Goal: Navigation & Orientation: Find specific page/section

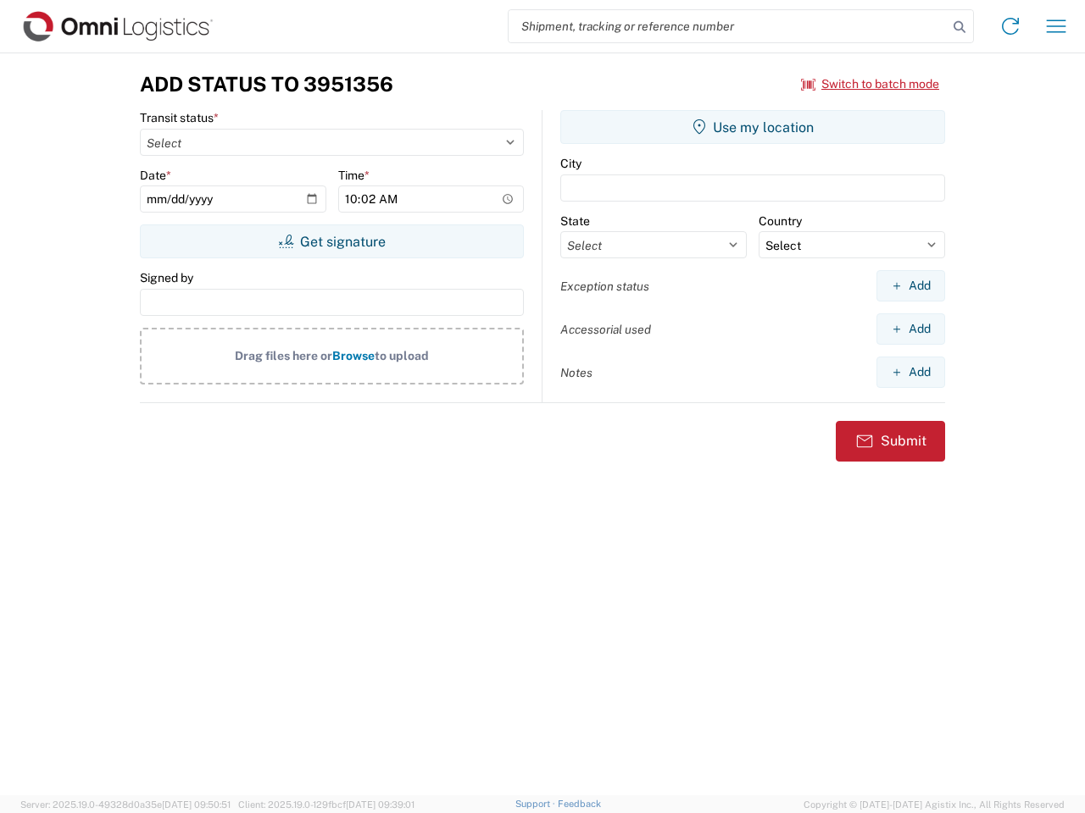
click at [728, 26] on input "search" at bounding box center [727, 26] width 439 height 32
click at [959, 27] on icon at bounding box center [959, 27] width 24 height 24
click at [1010, 26] on icon at bounding box center [1009, 26] width 27 height 27
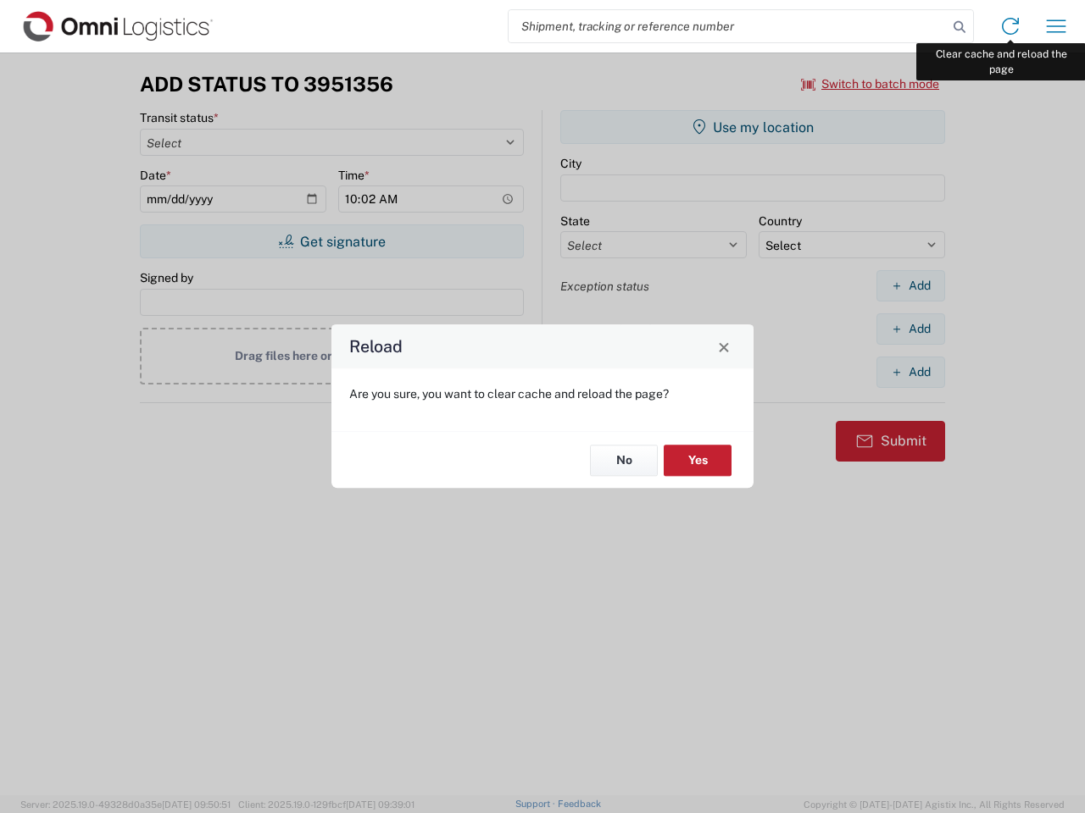
click at [1056, 26] on div "Reload Are you sure, you want to clear cache and reload the page? No Yes" at bounding box center [542, 406] width 1085 height 813
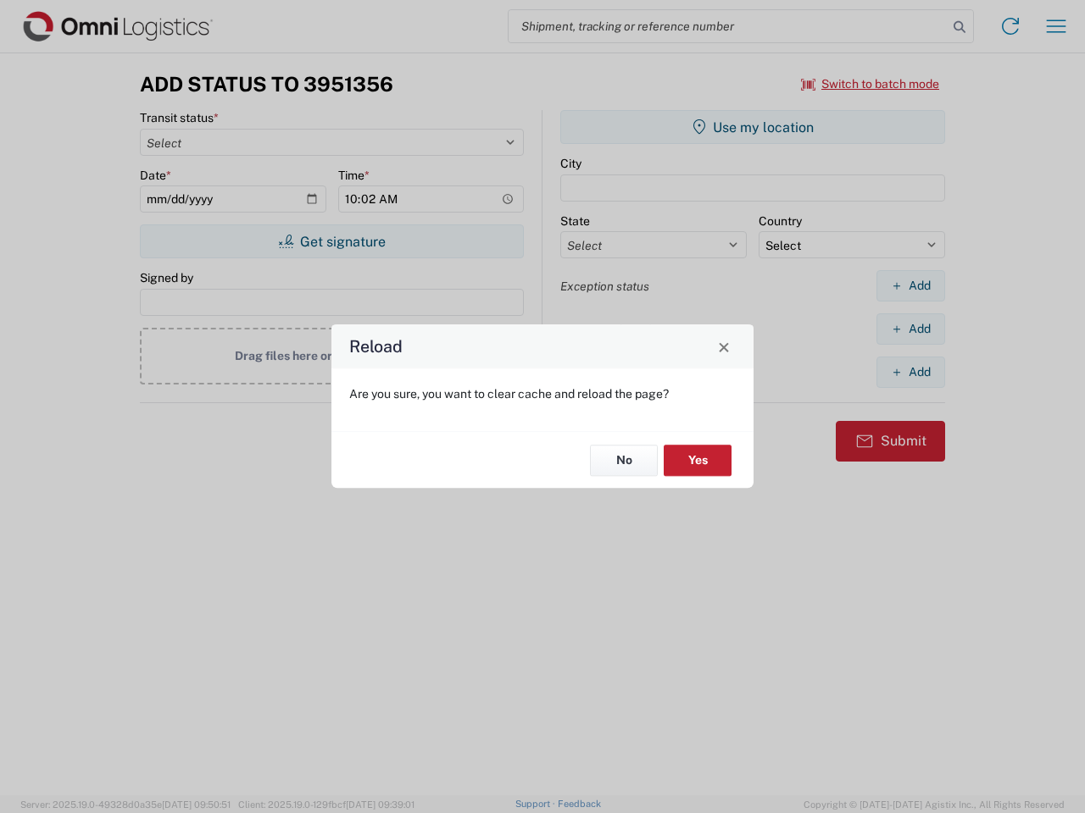
click at [870, 84] on div "Reload Are you sure, you want to clear cache and reload the page? No Yes" at bounding box center [542, 406] width 1085 height 813
click at [331, 241] on div "Reload Are you sure, you want to clear cache and reload the page? No Yes" at bounding box center [542, 406] width 1085 height 813
click at [752, 127] on div "Reload Are you sure, you want to clear cache and reload the page? No Yes" at bounding box center [542, 406] width 1085 height 813
click at [910, 286] on div "Reload Are you sure, you want to clear cache and reload the page? No Yes" at bounding box center [542, 406] width 1085 height 813
click at [910, 329] on div "Reload Are you sure, you want to clear cache and reload the page? No Yes" at bounding box center [542, 406] width 1085 height 813
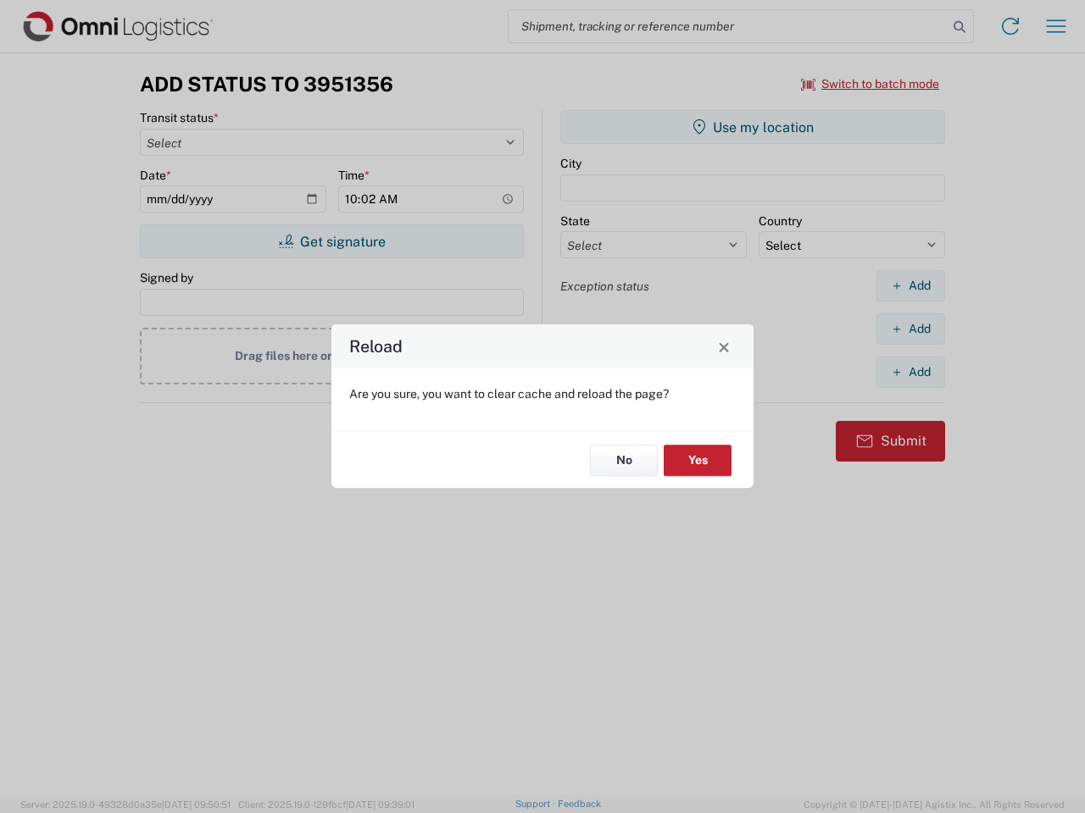
click at [910, 372] on div "Reload Are you sure, you want to clear cache and reload the page? No Yes" at bounding box center [542, 406] width 1085 height 813
